Goal: Task Accomplishment & Management: Use online tool/utility

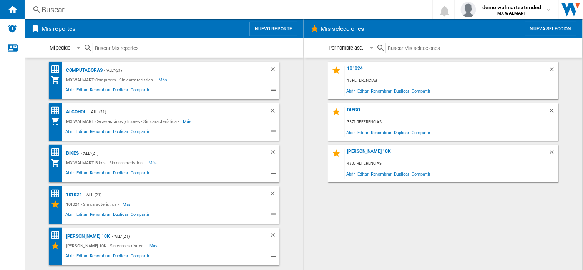
click at [277, 28] on button "Nuevo reporte" at bounding box center [274, 29] width 48 height 15
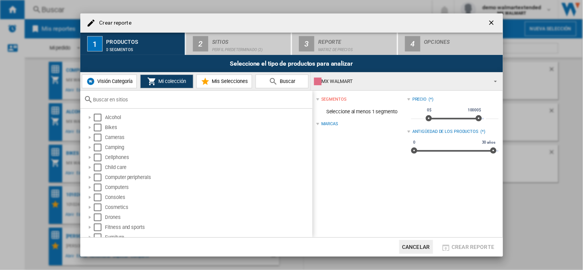
click at [242, 101] on input "text" at bounding box center [200, 100] width 215 height 6
click at [95, 235] on div "Select" at bounding box center [98, 234] width 8 height 8
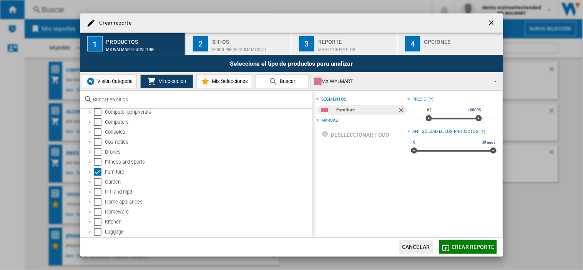
scroll to position [46, 0]
click at [229, 46] on div "Perfil predeterminado (2)" at bounding box center [250, 48] width 76 height 8
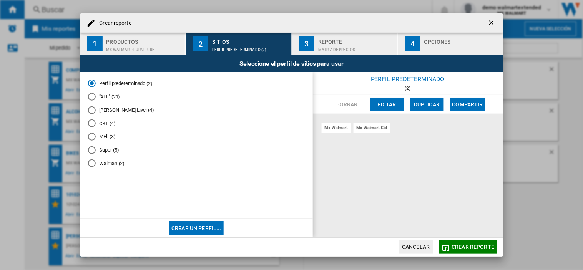
click at [381, 106] on button "Editar" at bounding box center [387, 105] width 34 height 14
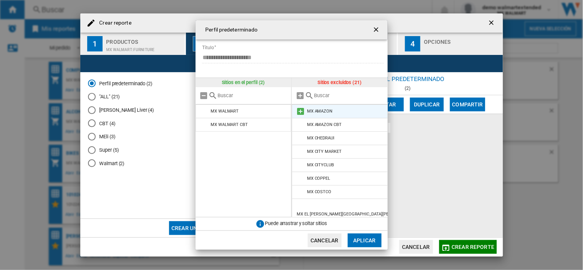
click at [299, 112] on md-icon at bounding box center [300, 111] width 9 height 9
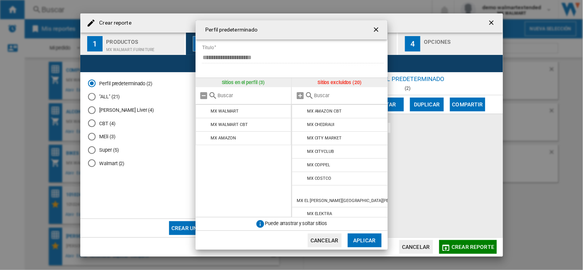
click at [299, 112] on md-icon at bounding box center [300, 111] width 9 height 9
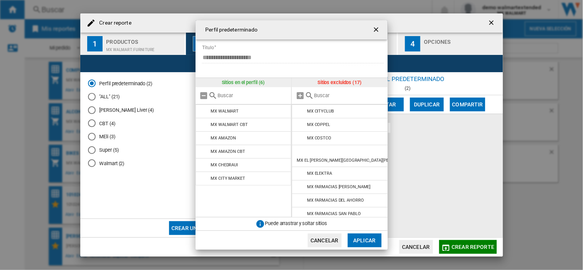
click at [299, 112] on md-icon at bounding box center [300, 111] width 9 height 9
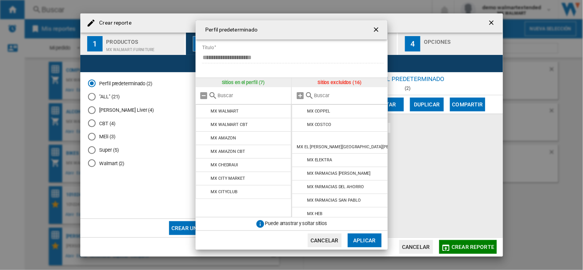
click at [299, 112] on md-icon at bounding box center [300, 111] width 9 height 9
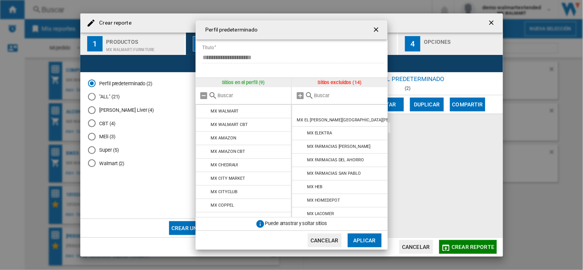
click at [299, 112] on md-icon at bounding box center [300, 111] width 9 height 9
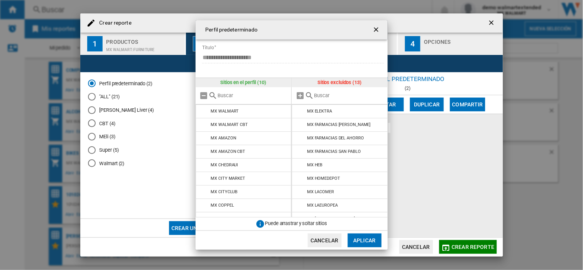
click at [299, 112] on md-icon at bounding box center [300, 111] width 9 height 9
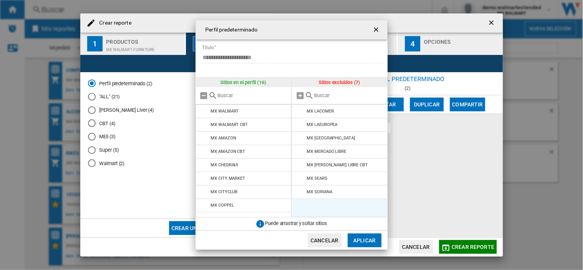
click at [299, 112] on md-icon at bounding box center [300, 111] width 9 height 9
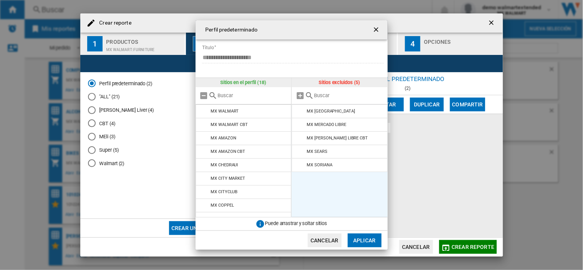
click at [299, 112] on md-icon at bounding box center [300, 111] width 9 height 9
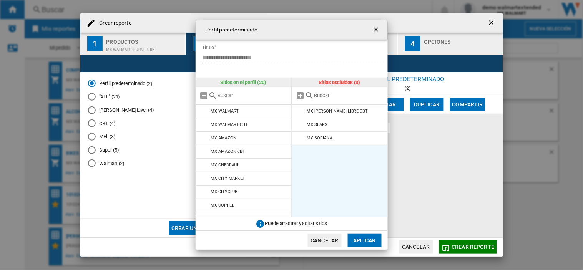
click at [299, 112] on md-icon at bounding box center [300, 111] width 9 height 9
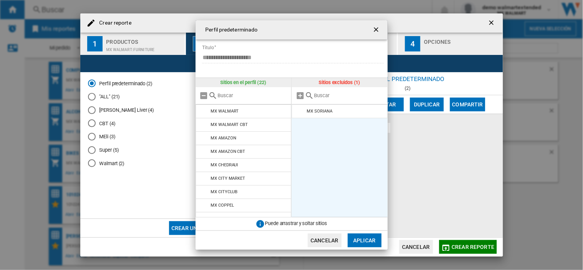
click at [299, 112] on md-icon at bounding box center [300, 111] width 9 height 9
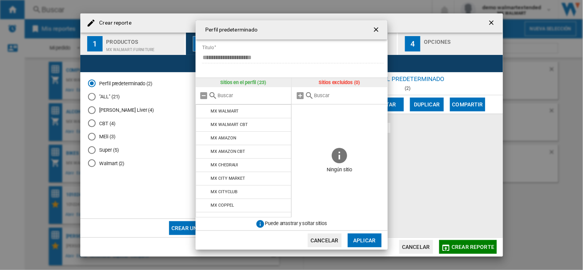
click at [299, 112] on span at bounding box center [339, 124] width 96 height 41
click at [369, 244] on button "Aplicar" at bounding box center [365, 241] width 34 height 14
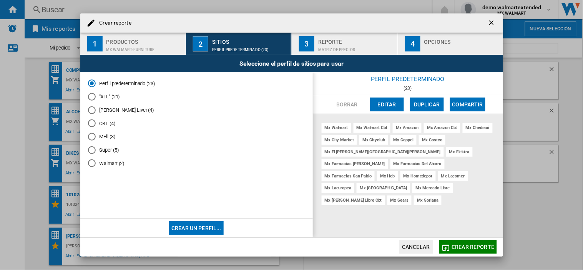
click at [459, 248] on span "Crear reporte" at bounding box center [473, 247] width 43 height 6
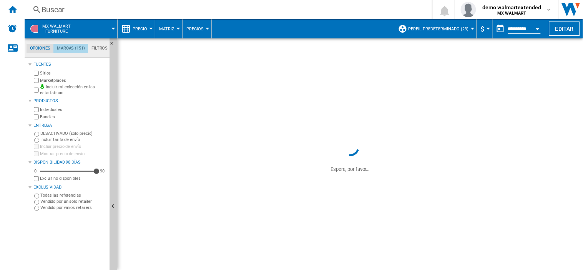
click at [72, 46] on md-tab-item "Marcas (151)" at bounding box center [70, 48] width 35 height 9
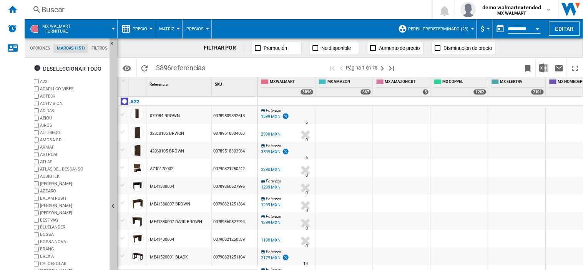
scroll to position [43, 0]
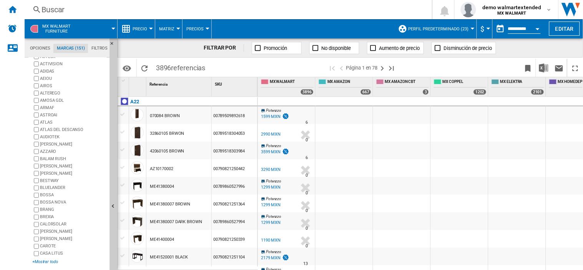
click at [46, 260] on div "+Mostrar todo" at bounding box center [69, 262] width 74 height 6
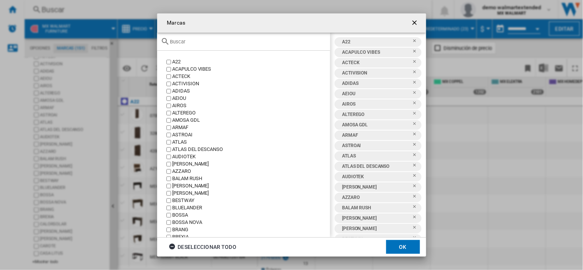
click at [308, 42] on input "text" at bounding box center [248, 42] width 156 height 6
click at [312, 23] on md-toolbar "Marcas" at bounding box center [291, 22] width 269 height 19
click at [171, 243] on ng-md-icon "button" at bounding box center [173, 247] width 9 height 9
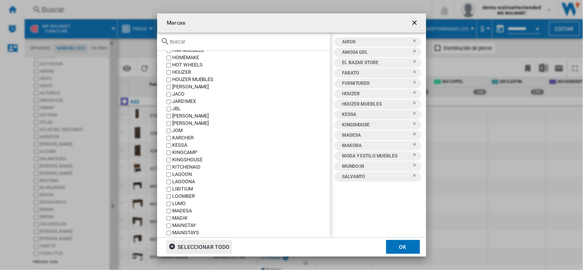
scroll to position [631, 0]
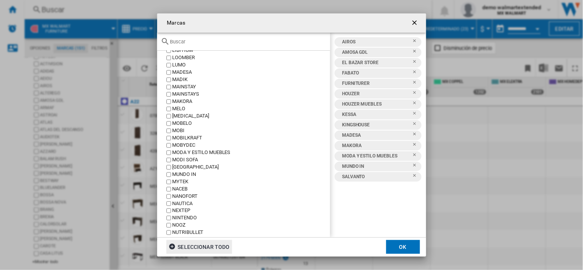
click at [170, 144] on label "MOBYDEC" at bounding box center [247, 145] width 165 height 7
click at [179, 77] on div "MADIK" at bounding box center [250, 79] width 157 height 7
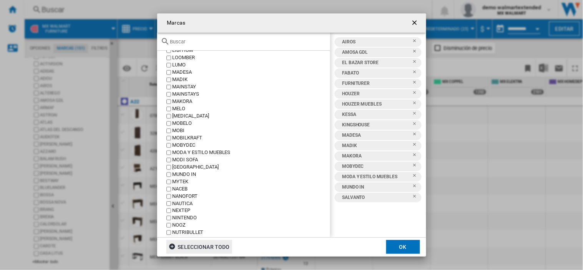
scroll to position [406, 0]
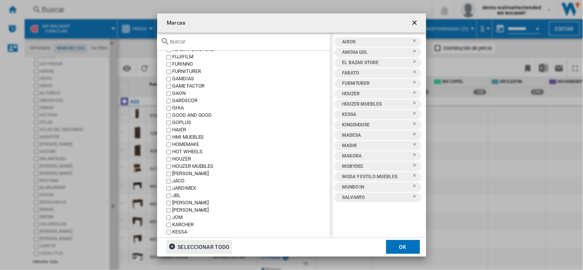
click at [174, 141] on div "HOMEMAKE" at bounding box center [250, 144] width 157 height 7
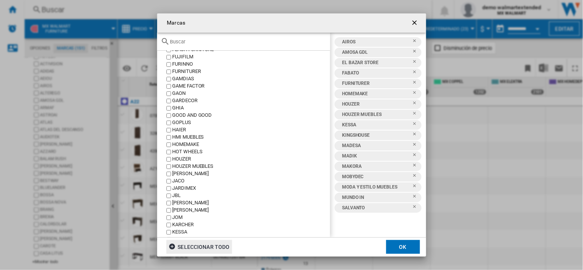
scroll to position [850, 0]
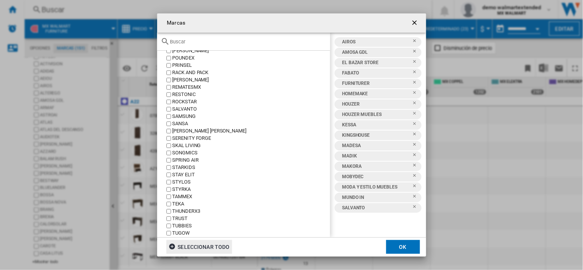
click at [172, 143] on div "SKAL LIVING" at bounding box center [250, 145] width 157 height 7
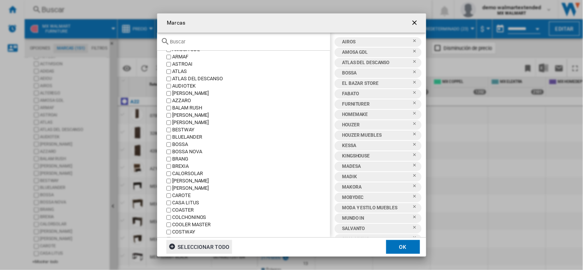
scroll to position [354, 0]
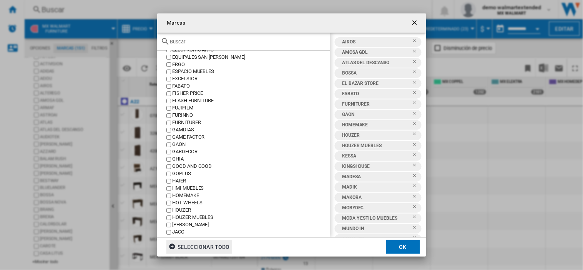
click at [399, 245] on button "OK" at bounding box center [403, 247] width 34 height 14
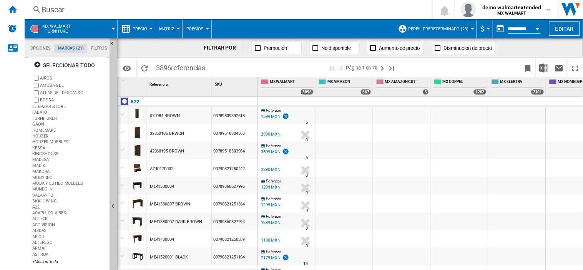
scroll to position [0, 0]
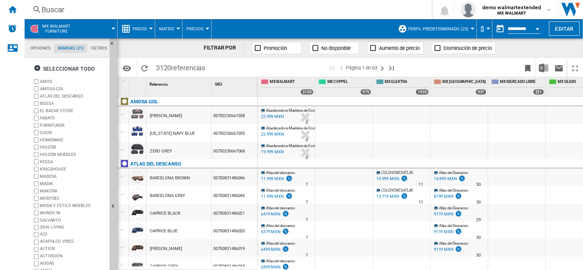
drag, startPoint x: 16, startPoint y: 13, endPoint x: 139, endPoint y: 81, distance: 140.8
click at [17, 13] on div "Inicio" at bounding box center [12, 9] width 25 height 19
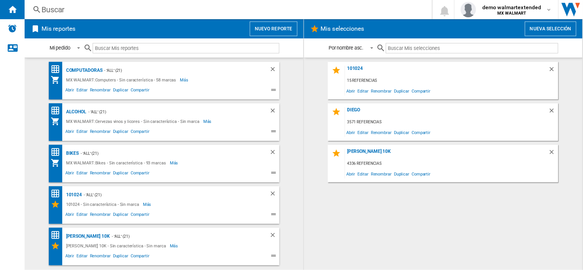
click at [260, 27] on button "Nuevo reporte" at bounding box center [274, 29] width 48 height 15
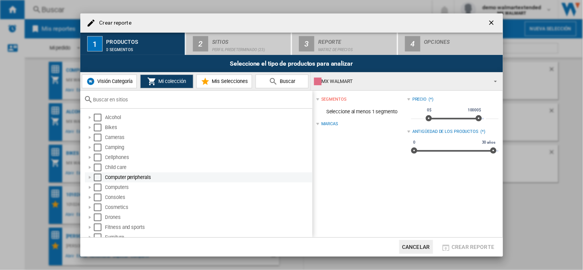
scroll to position [85, 0]
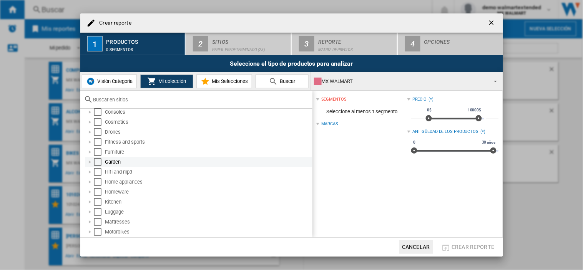
click at [98, 157] on div "Garden" at bounding box center [198, 162] width 227 height 10
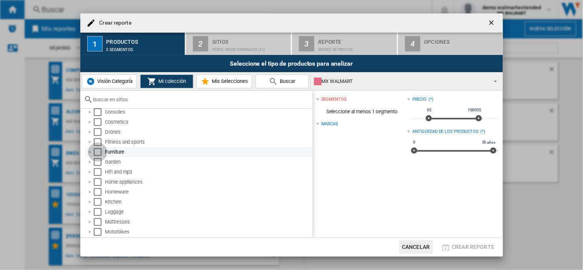
click at [98, 150] on div "Select" at bounding box center [98, 152] width 8 height 8
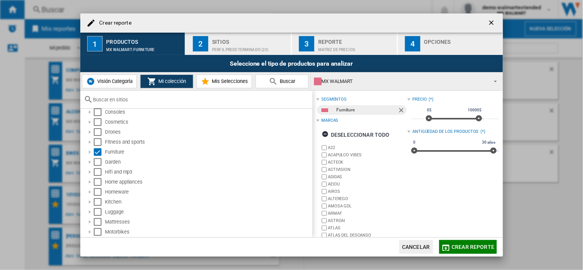
click at [231, 45] on div "Perfil predeterminado (23)" at bounding box center [250, 48] width 76 height 8
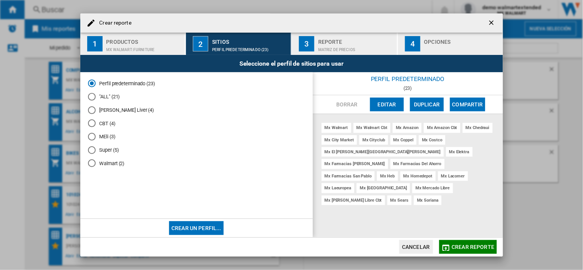
click at [343, 43] on div "Reporte" at bounding box center [356, 40] width 76 height 8
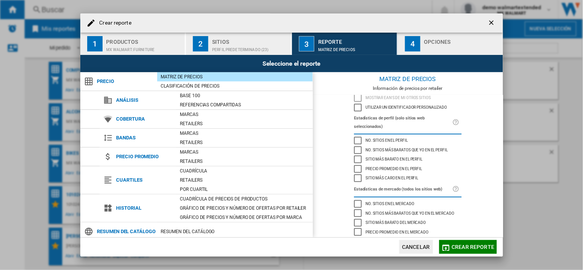
scroll to position [48, 0]
click at [357, 217] on div "Sitio más barato del mercado" at bounding box center [358, 221] width 8 height 8
click at [358, 236] on div "Sitio más caro del mercado" at bounding box center [358, 240] width 8 height 8
click at [355, 227] on div "Precio promedio en el mercado" at bounding box center [358, 231] width 8 height 8
click at [354, 236] on div "Sitio más caro del mercado" at bounding box center [358, 240] width 8 height 8
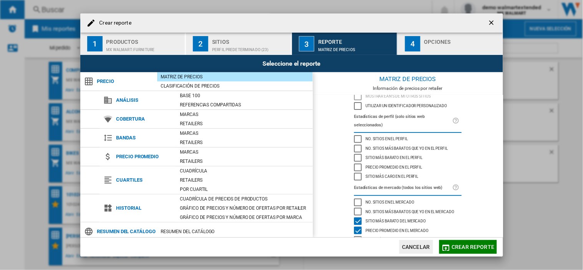
click at [356, 227] on div "Precio promedio en el mercado" at bounding box center [358, 231] width 8 height 8
click at [356, 217] on div "Sitio más barato del mercado" at bounding box center [358, 221] width 8 height 8
click at [356, 227] on div "Precio promedio en el mercado" at bounding box center [358, 231] width 8 height 8
click at [356, 154] on div "Sitio más barato en el perfil" at bounding box center [358, 158] width 8 height 8
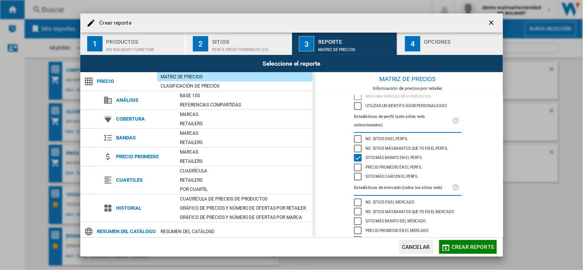
click at [356, 173] on div "Sitio más caro en el perfil" at bounding box center [358, 177] width 8 height 8
click at [470, 247] on span "Crear reporte" at bounding box center [473, 247] width 43 height 6
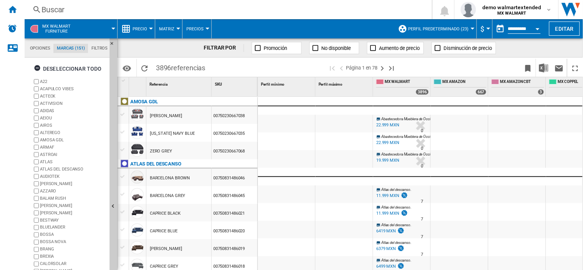
scroll to position [43, 0]
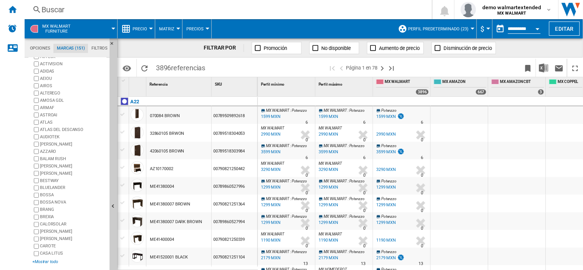
click at [50, 259] on div "+Mostrar todo" at bounding box center [69, 262] width 74 height 6
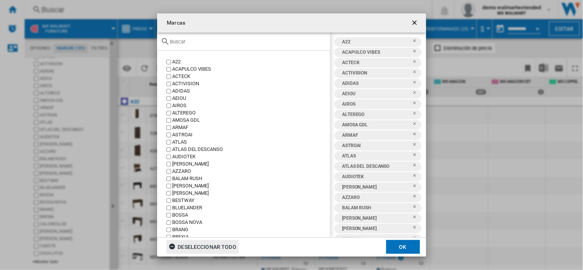
click at [171, 249] on ng-md-icon "Marcas A22 ..." at bounding box center [173, 247] width 9 height 9
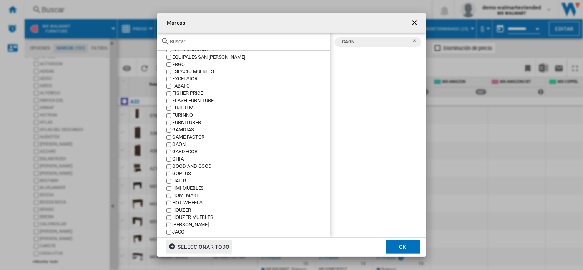
scroll to position [71, 0]
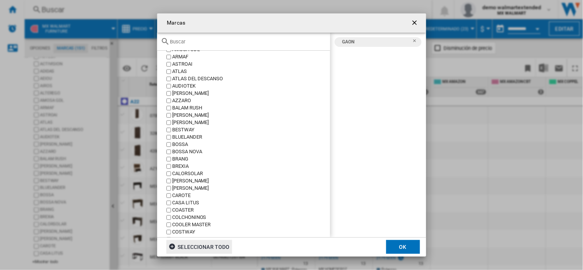
click at [177, 136] on div "BLUELANDER" at bounding box center [250, 137] width 157 height 7
click at [171, 147] on label "BOSSA" at bounding box center [247, 144] width 165 height 7
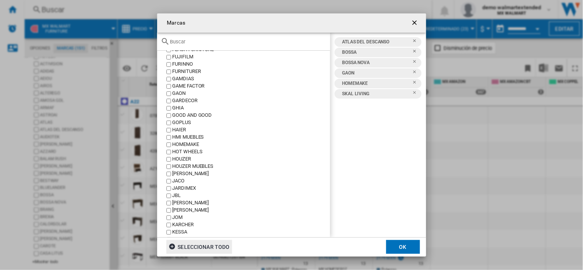
scroll to position [566, 0]
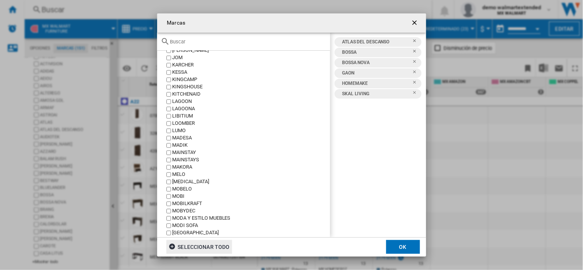
click at [171, 147] on label "MADIK" at bounding box center [247, 145] width 165 height 7
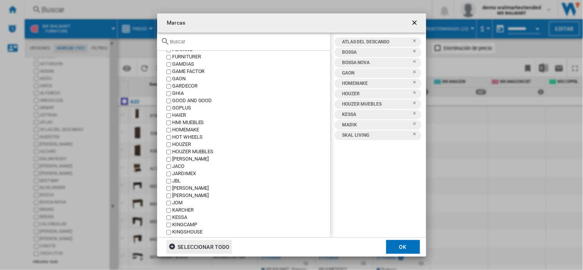
scroll to position [0, 0]
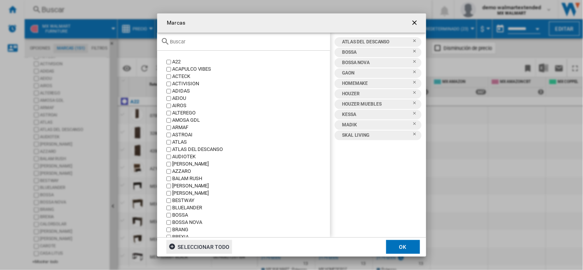
click at [181, 122] on div "AMOSA GDL" at bounding box center [250, 120] width 157 height 7
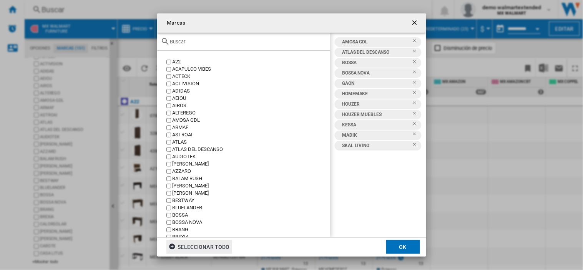
click at [171, 106] on label "AIROS" at bounding box center [247, 105] width 165 height 7
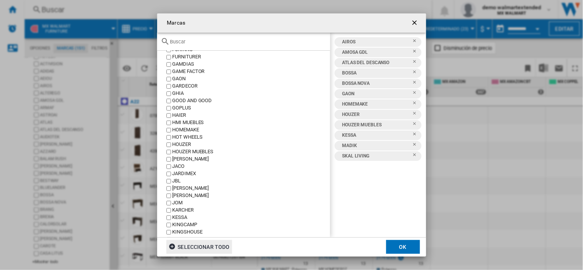
click at [173, 56] on div "FURNITURER" at bounding box center [250, 57] width 157 height 7
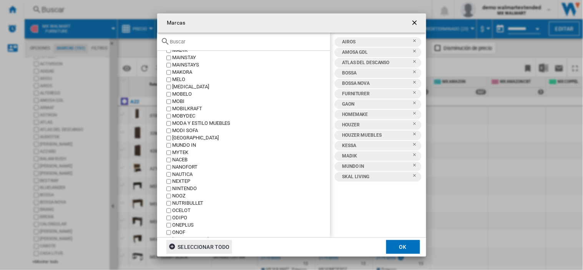
click at [220, 124] on div "MODA Y ESTILO MUEBLES" at bounding box center [250, 123] width 157 height 7
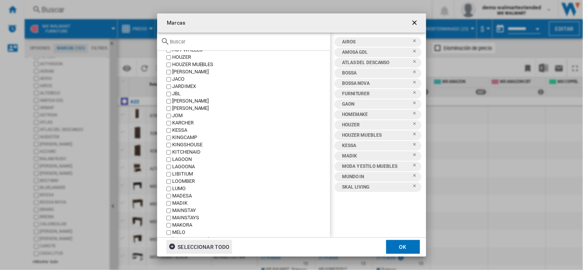
click at [175, 141] on div "KINGSHOUSE" at bounding box center [250, 144] width 157 height 7
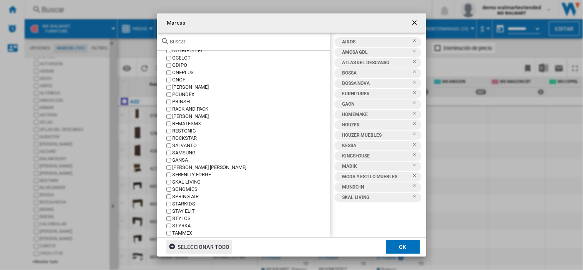
click at [177, 147] on div "SALVANTO" at bounding box center [250, 145] width 157 height 7
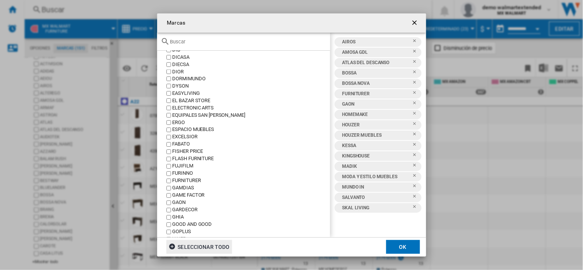
drag, startPoint x: 180, startPoint y: 144, endPoint x: 161, endPoint y: 146, distance: 19.4
click at [179, 144] on div "FABATO" at bounding box center [250, 144] width 157 height 7
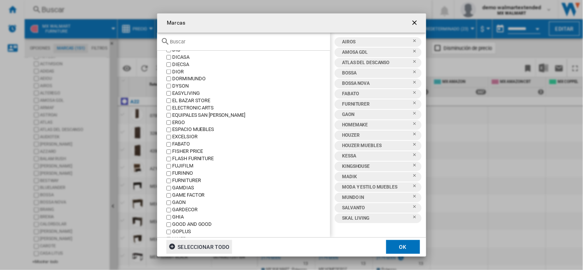
scroll to position [588, 0]
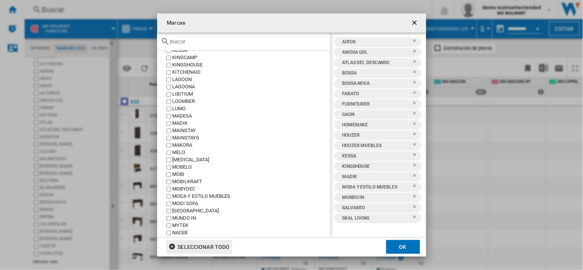
click at [191, 142] on div "MAKORA" at bounding box center [250, 145] width 157 height 7
click at [185, 145] on div "MAKORA" at bounding box center [250, 145] width 157 height 7
click at [177, 145] on div "MAKORA" at bounding box center [250, 145] width 157 height 7
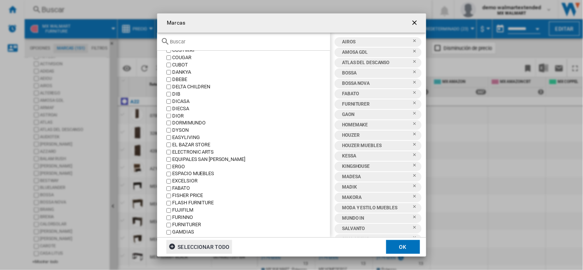
click at [177, 144] on div "EL BAZAR STORE" at bounding box center [250, 144] width 157 height 7
click at [403, 249] on button "OK" at bounding box center [403, 247] width 34 height 14
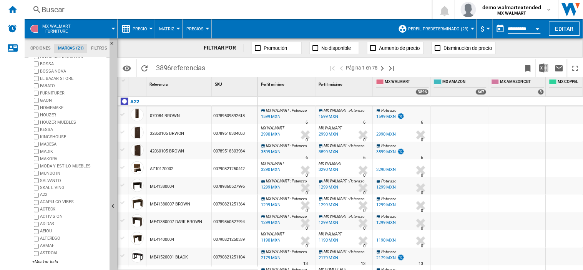
scroll to position [0, 0]
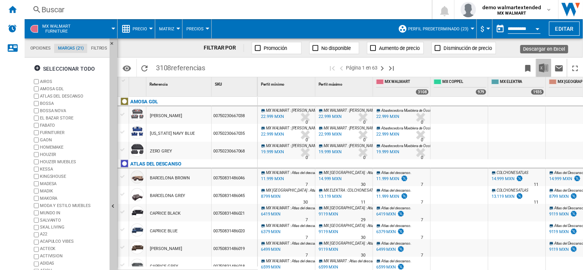
click at [542, 70] on img "Descargar en Excel" at bounding box center [543, 67] width 9 height 9
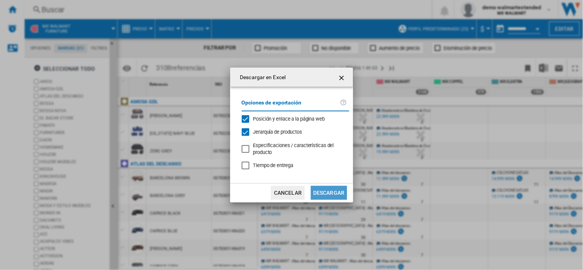
click at [340, 187] on button "Descargar" at bounding box center [329, 193] width 36 height 14
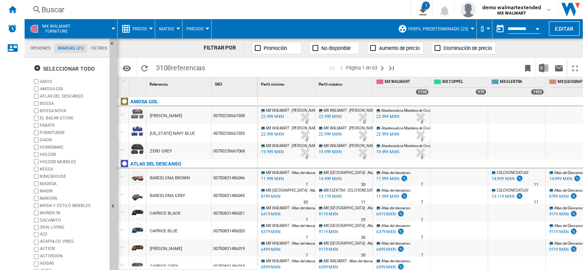
click at [457, 28] on span "Perfil predeterminado (23)" at bounding box center [438, 28] width 60 height 5
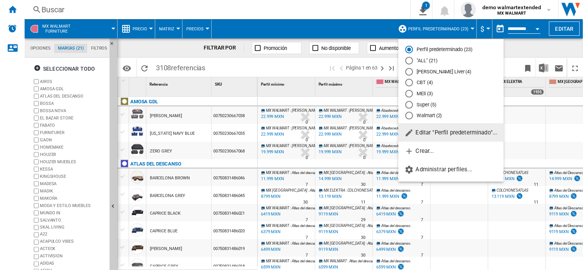
click at [444, 136] on span "Editar "Perfil predeterminado"..." at bounding box center [450, 132] width 93 height 7
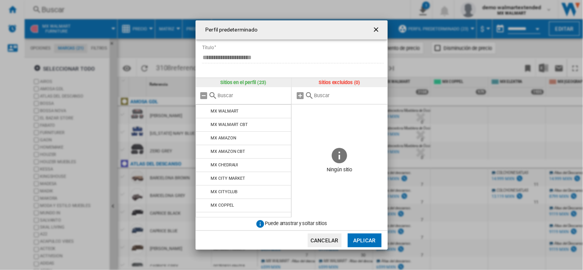
click at [378, 28] on ng-md-icon "getI18NText('BUTTONS.CLOSE_DIALOG')" at bounding box center [376, 30] width 9 height 9
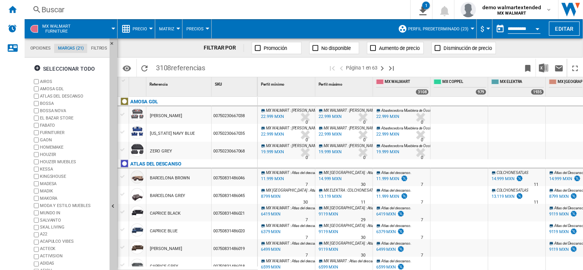
click at [54, 30] on span "MX WALMART Furniture" at bounding box center [56, 29] width 28 height 10
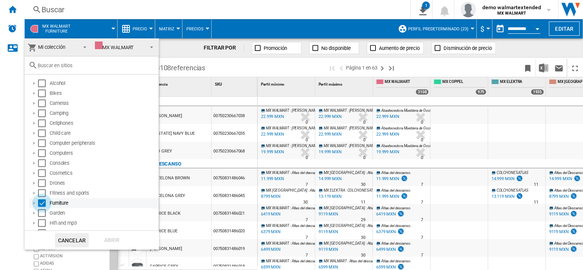
click at [41, 200] on div "Select" at bounding box center [42, 203] width 8 height 8
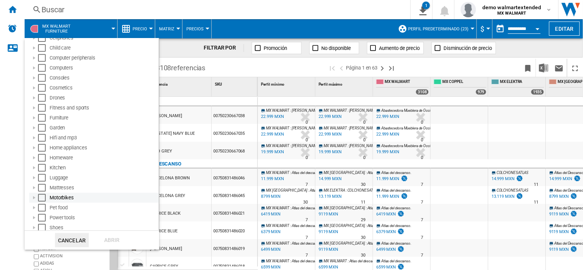
scroll to position [128, 0]
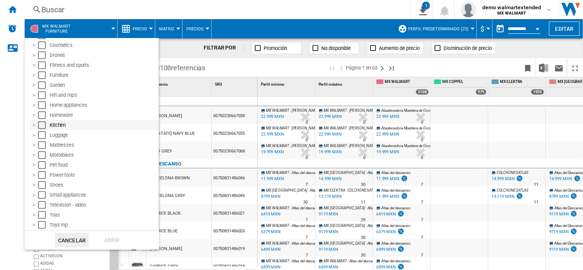
click at [40, 121] on div "Select" at bounding box center [42, 125] width 8 height 8
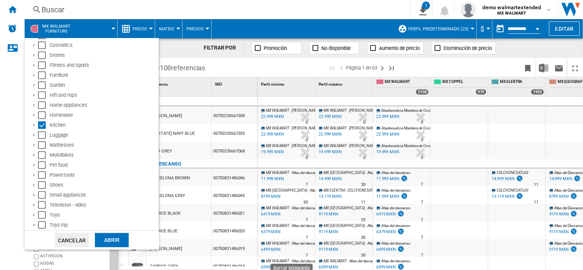
click at [113, 236] on div "Abrir" at bounding box center [112, 240] width 34 height 14
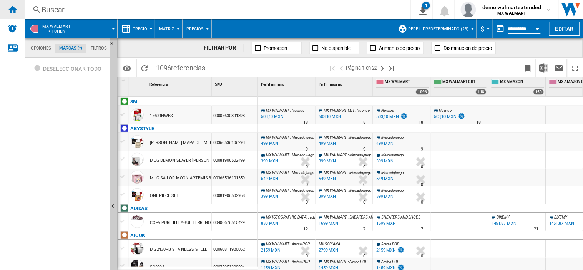
click at [11, 10] on ng-md-icon "Inicio" at bounding box center [12, 9] width 9 height 9
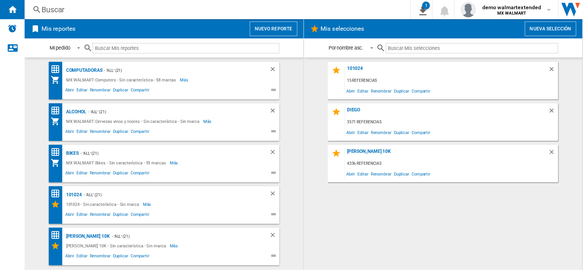
click at [264, 32] on button "Nuevo reporte" at bounding box center [274, 29] width 48 height 15
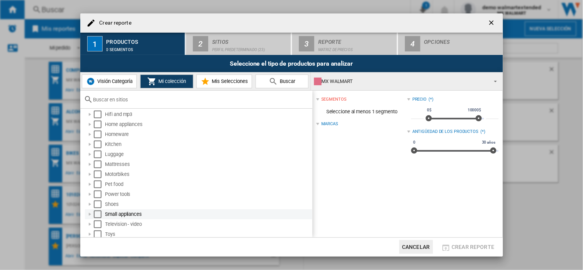
scroll to position [128, 0]
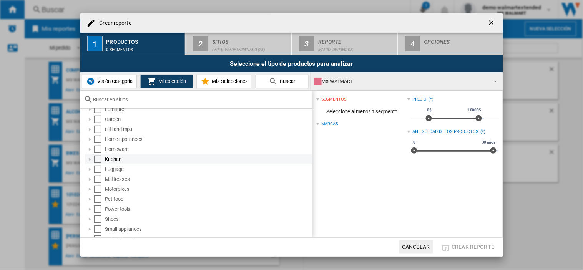
click at [96, 160] on div "Select" at bounding box center [98, 160] width 8 height 8
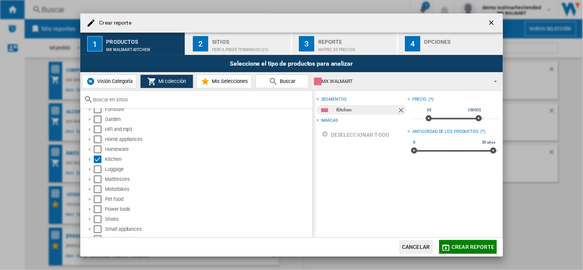
click at [224, 41] on div "Sitios" at bounding box center [250, 40] width 76 height 8
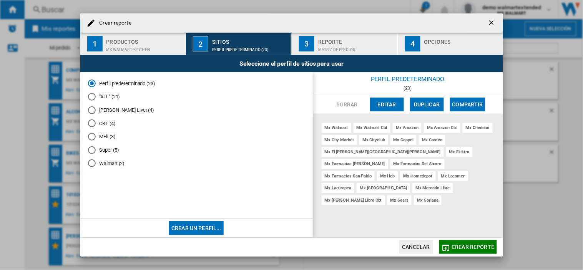
click at [331, 36] on div "Reporte" at bounding box center [356, 40] width 76 height 8
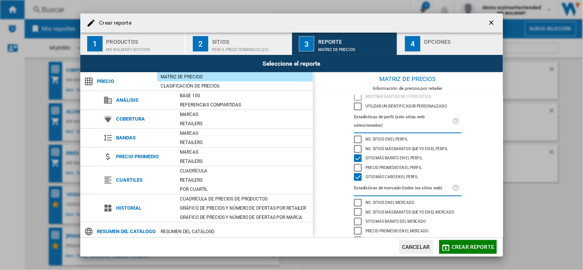
scroll to position [48, 0]
click at [453, 246] on span "Crear reporte" at bounding box center [473, 247] width 43 height 6
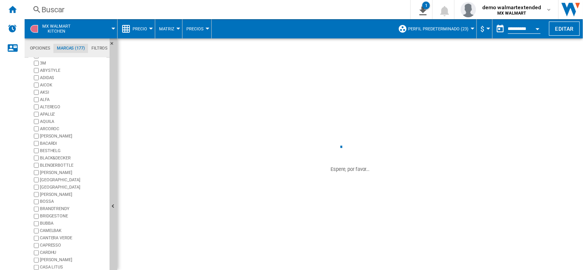
scroll to position [39, 0]
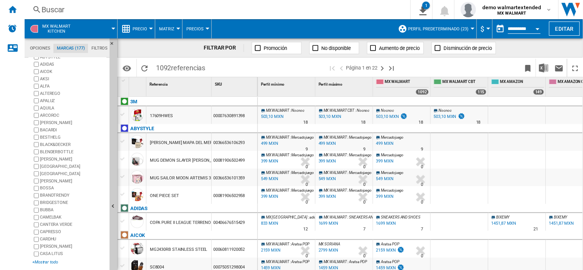
click at [45, 262] on div "+Mostrar todo" at bounding box center [69, 262] width 74 height 6
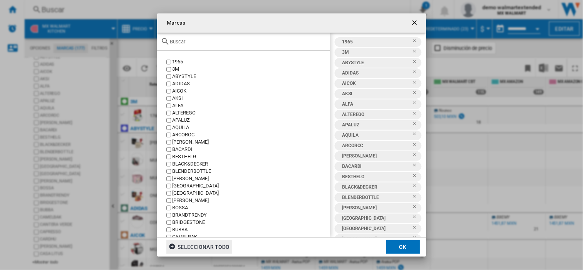
click at [171, 248] on ng-md-icon "Marcas 1965 ..." at bounding box center [173, 247] width 9 height 9
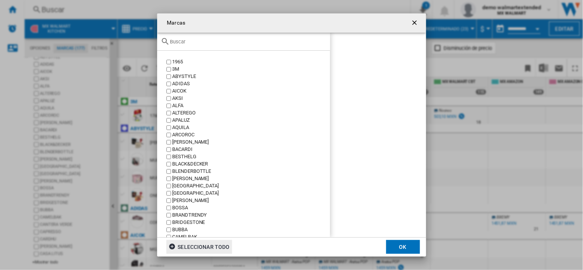
scroll to position [180, 0]
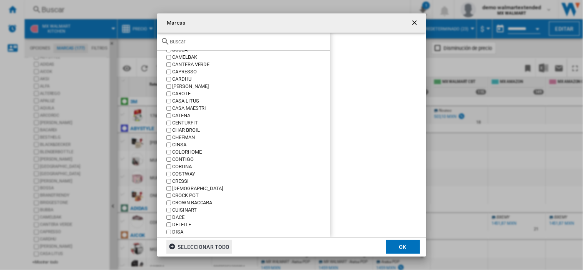
click at [172, 146] on div "CINSA" at bounding box center [250, 144] width 157 height 7
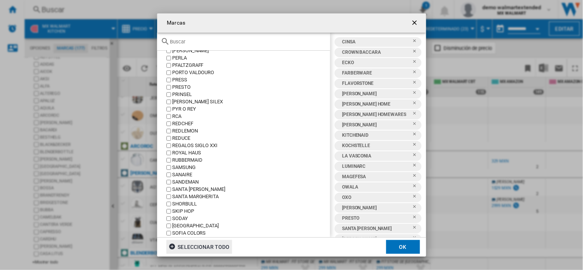
scroll to position [464, 0]
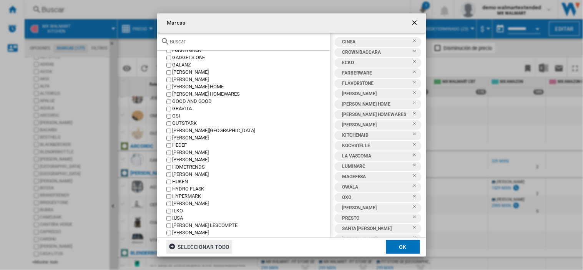
click at [165, 144] on label "HECEF" at bounding box center [247, 145] width 165 height 7
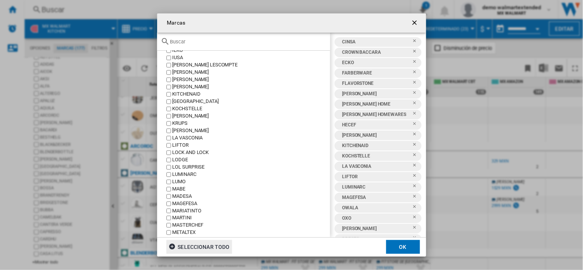
scroll to position [362, 0]
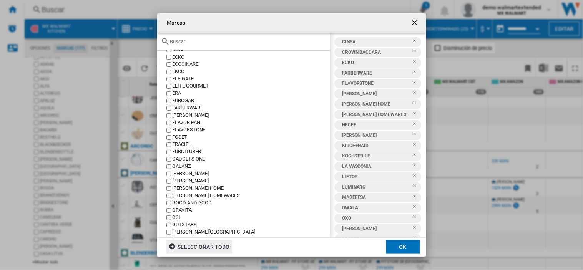
click at [172, 143] on div "FRACIEL" at bounding box center [250, 144] width 157 height 7
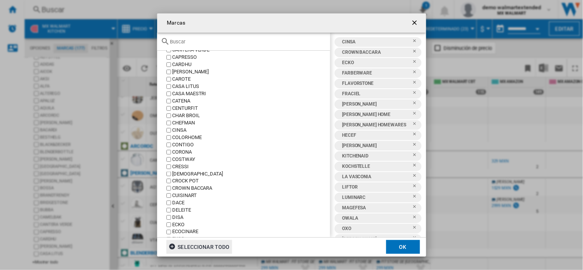
click at [171, 142] on label "CONTIGO" at bounding box center [247, 144] width 165 height 7
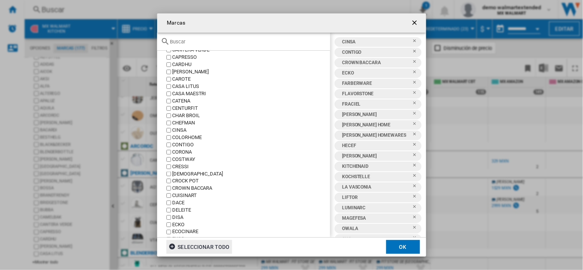
scroll to position [704, 0]
click at [175, 147] on div "1965 3M ABYSTYLE ADIDAS AICOK AKSI ALFA ALTEREGO [GEOGRAPHIC_DATA] [GEOGRAPHIC_…" at bounding box center [243, 144] width 173 height 187
click at [175, 144] on div "MASTERCHEF" at bounding box center [250, 145] width 157 height 7
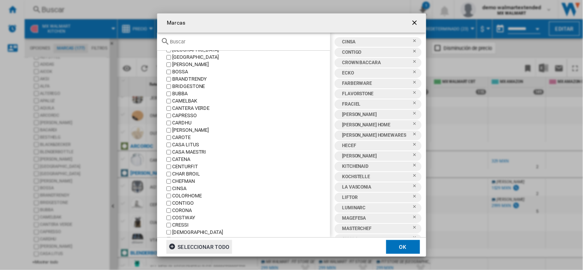
click at [169, 147] on label "CASA LITUS" at bounding box center [247, 144] width 165 height 7
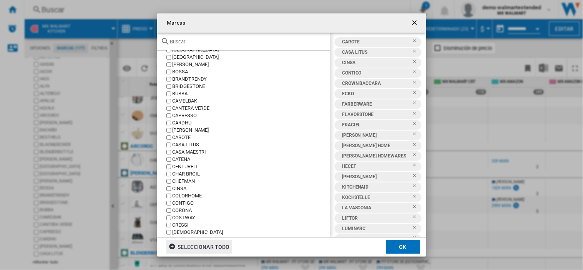
scroll to position [1003, 0]
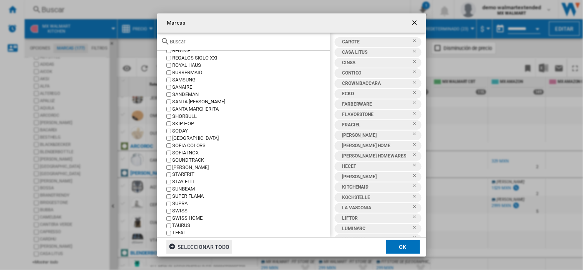
click at [171, 146] on label "SOFIA COLORS" at bounding box center [247, 145] width 165 height 7
click at [400, 248] on button "OK" at bounding box center [403, 247] width 34 height 14
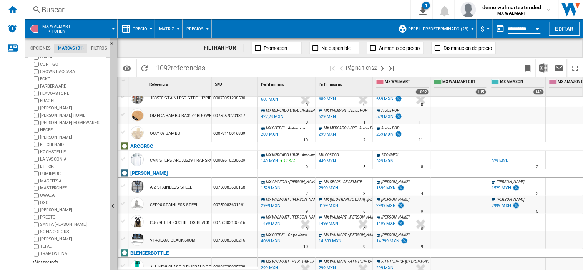
scroll to position [0, 0]
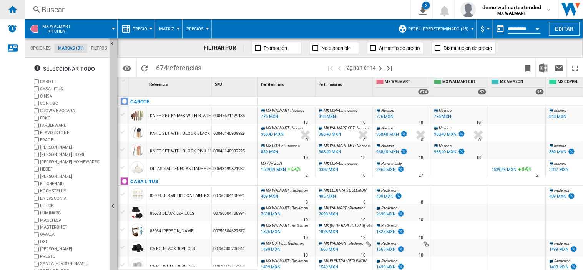
click at [5, 6] on div "Inicio" at bounding box center [12, 9] width 25 height 19
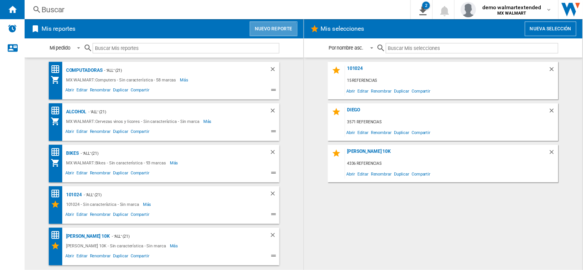
click at [268, 32] on button "Nuevo reporte" at bounding box center [274, 29] width 48 height 15
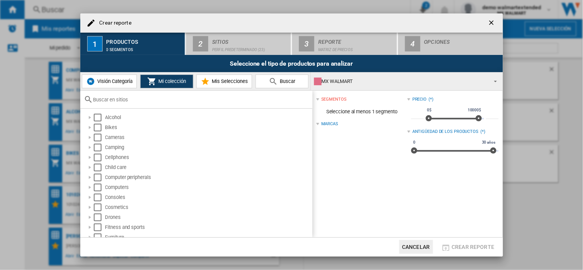
click at [278, 97] on input "Crear reporte ..." at bounding box center [200, 100] width 215 height 6
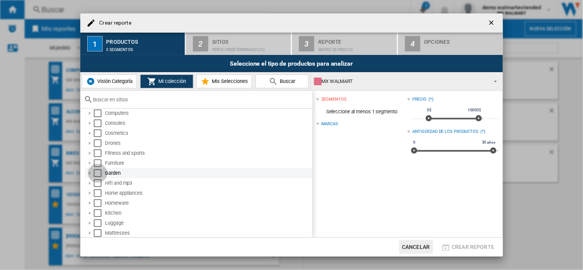
click at [96, 172] on div "Select" at bounding box center [98, 173] width 8 height 8
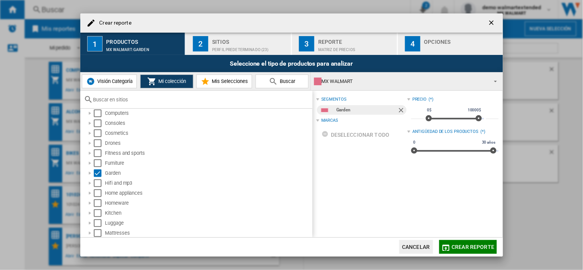
click at [224, 43] on div "Sitios" at bounding box center [250, 40] width 76 height 8
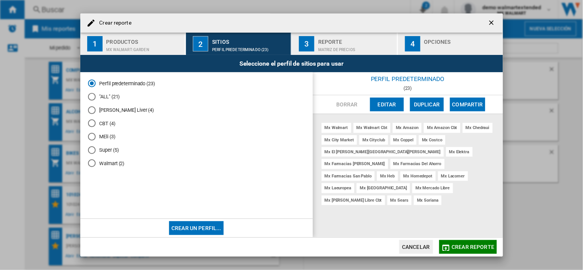
click at [480, 246] on span "Crear reporte" at bounding box center [473, 247] width 43 height 6
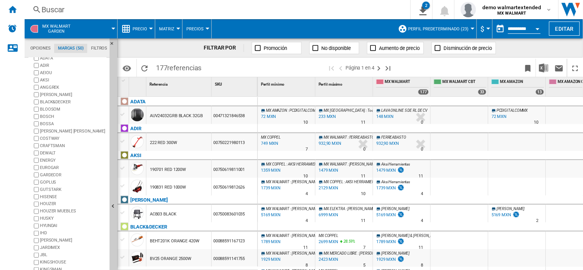
scroll to position [43, 0]
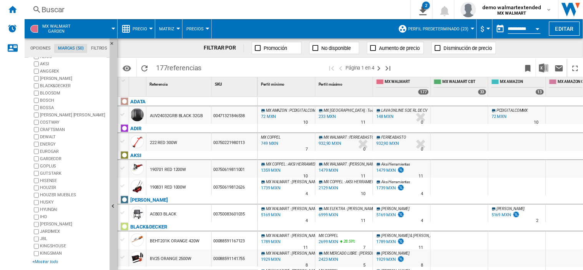
click at [48, 259] on div "+Mostrar todo" at bounding box center [69, 262] width 74 height 6
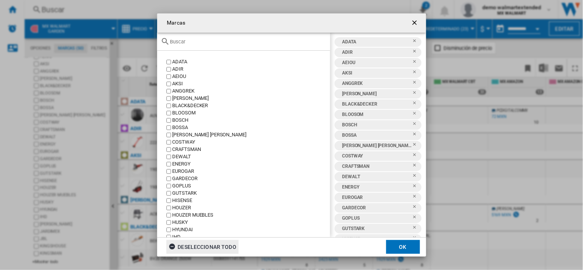
click at [169, 240] on div "Deseleccionar todo" at bounding box center [203, 247] width 68 height 14
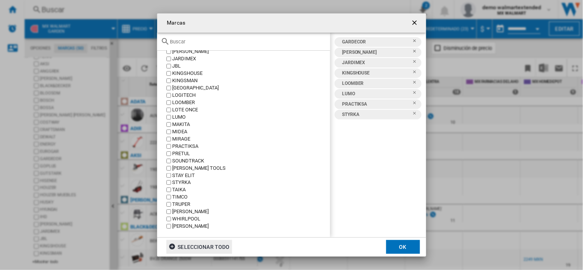
scroll to position [0, 0]
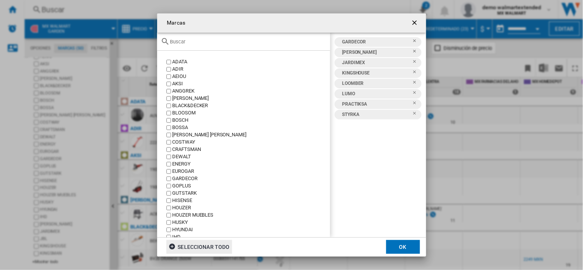
click at [170, 102] on label "BLACK&DECKER" at bounding box center [247, 105] width 165 height 7
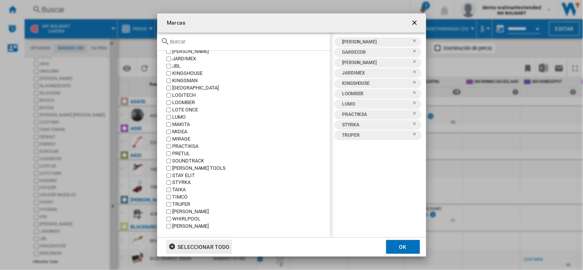
click at [401, 246] on button "OK" at bounding box center [403, 247] width 34 height 14
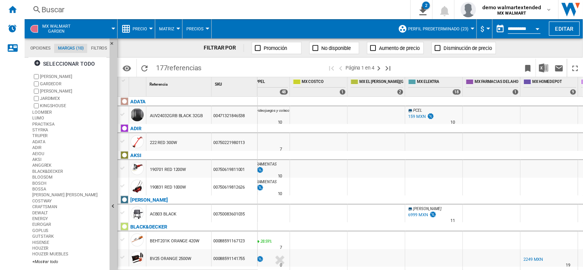
scroll to position [7, 0]
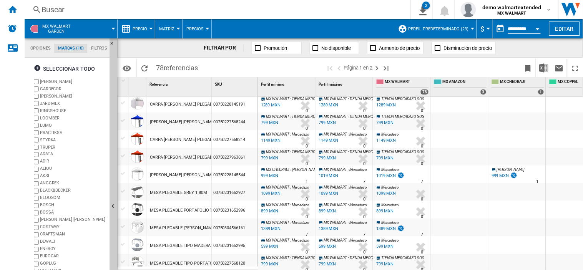
scroll to position [750, 0]
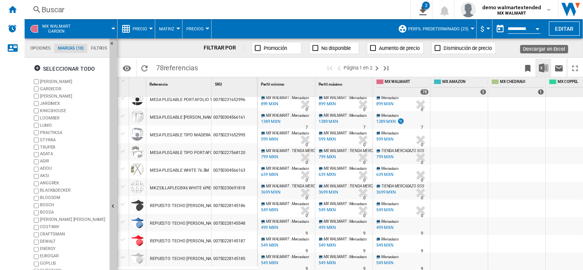
click at [544, 67] on img "Descargar en Excel" at bounding box center [543, 67] width 9 height 9
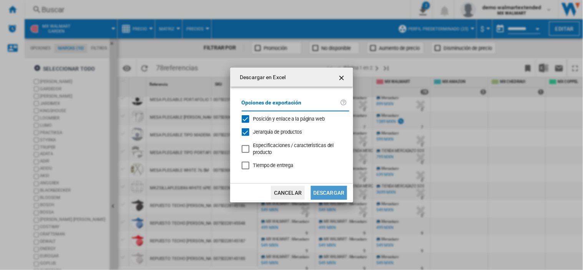
click at [338, 194] on button "Descargar" at bounding box center [329, 193] width 36 height 14
